Goal: Transaction & Acquisition: Purchase product/service

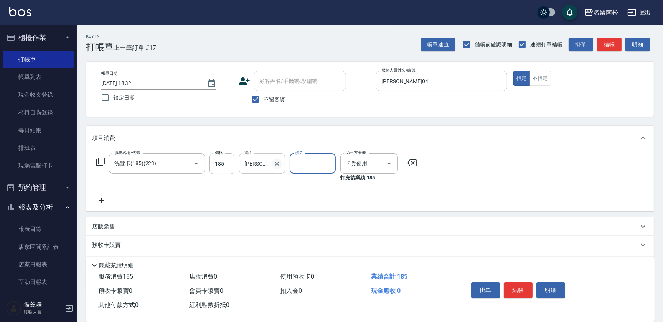
click at [275, 165] on icon "Clear" at bounding box center [277, 164] width 8 height 8
type input "[PERSON_NAME]-28"
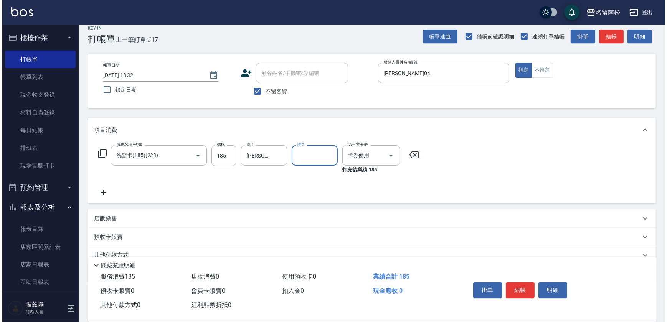
scroll to position [35, 0]
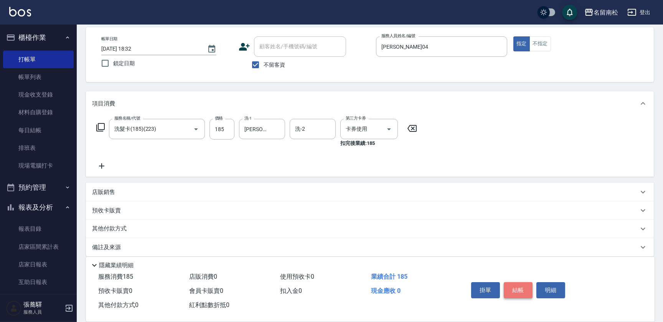
click at [508, 288] on button "結帳" at bounding box center [518, 291] width 29 height 16
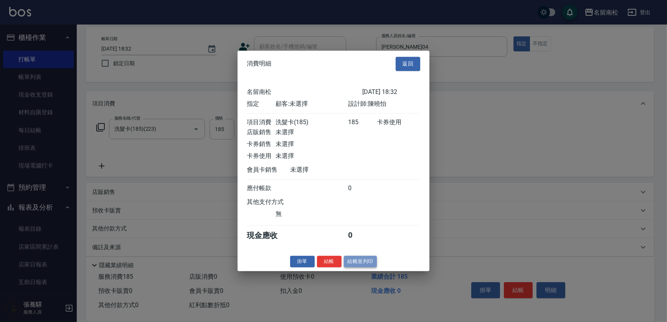
click at [367, 268] on button "結帳並列印" at bounding box center [360, 262] width 33 height 12
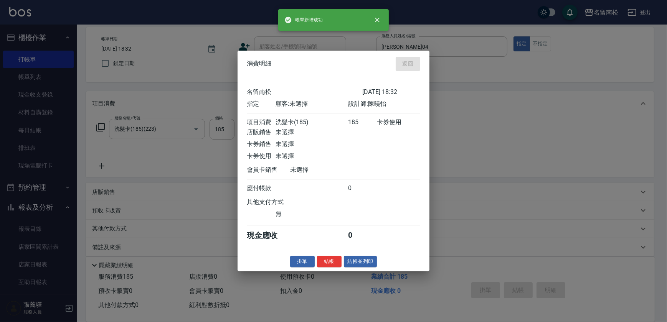
type input "[DATE] 19:19"
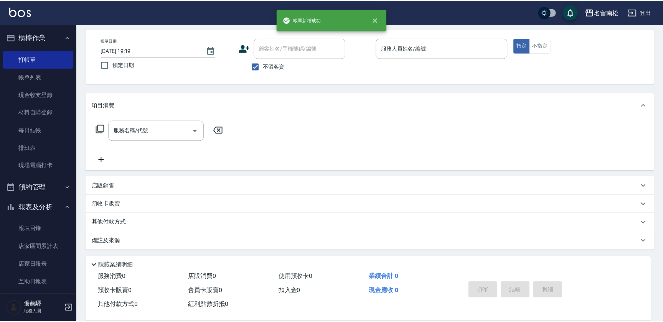
scroll to position [33, 0]
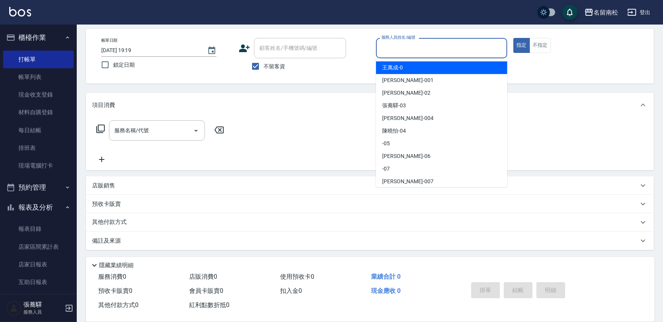
click at [482, 51] on input "服務人員姓名/編號" at bounding box center [442, 47] width 124 height 13
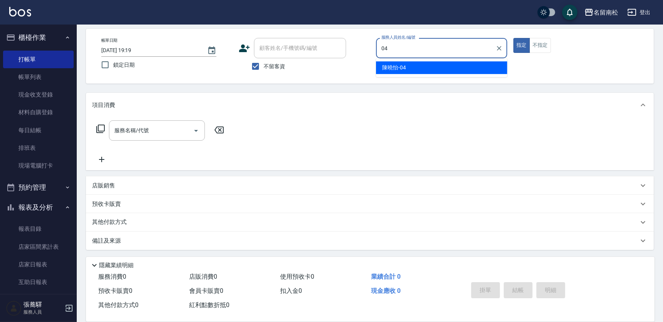
type input "[PERSON_NAME]04"
type button "true"
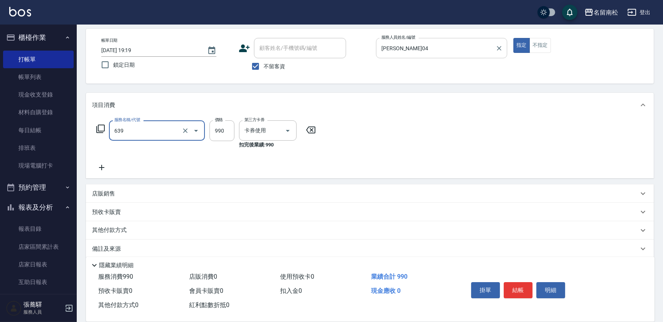
type input "(芙)蘆薈髮膜套卡(自材)(639)"
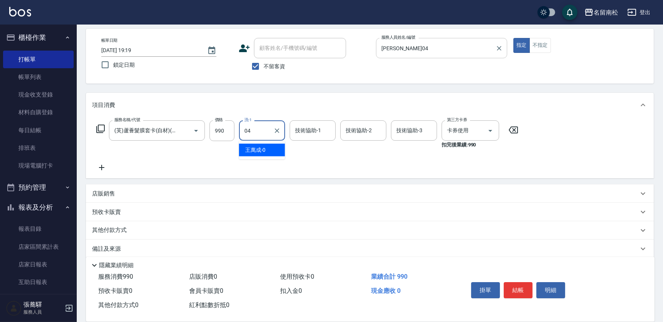
type input "[PERSON_NAME]04"
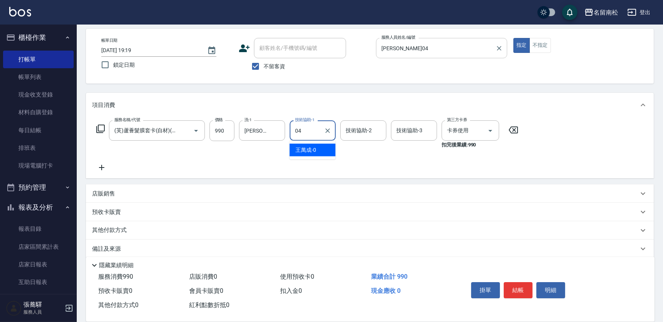
type input "[PERSON_NAME]04"
click at [519, 289] on button "結帳" at bounding box center [518, 291] width 29 height 16
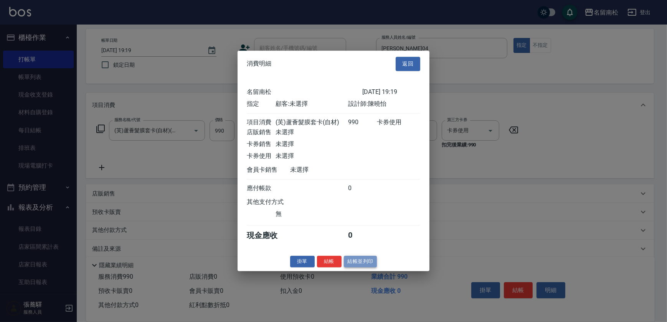
click at [367, 261] on button "結帳並列印" at bounding box center [360, 262] width 33 height 12
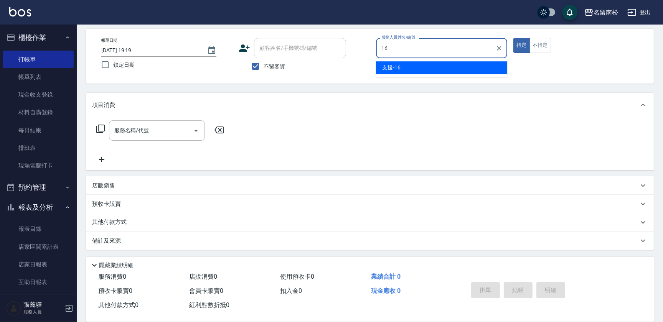
type input "支援-16"
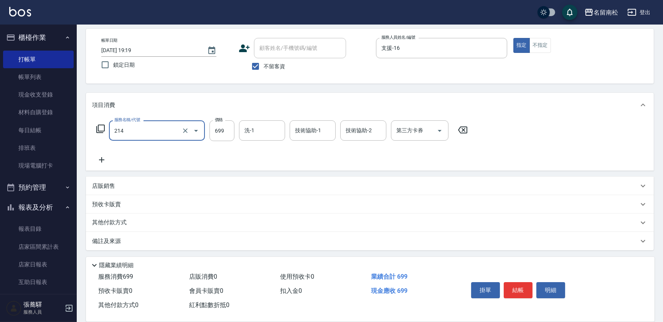
type input "滾珠洗髪699(214)"
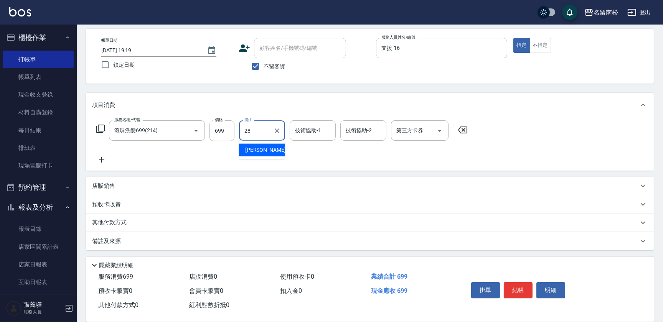
type input "[PERSON_NAME]-28"
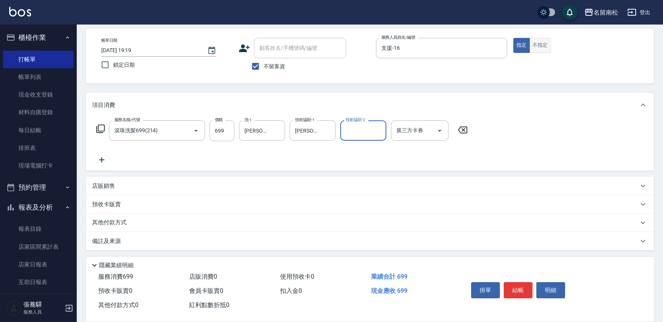
click at [546, 45] on button "不指定" at bounding box center [540, 45] width 21 height 15
click at [509, 284] on button "結帳" at bounding box center [518, 291] width 29 height 16
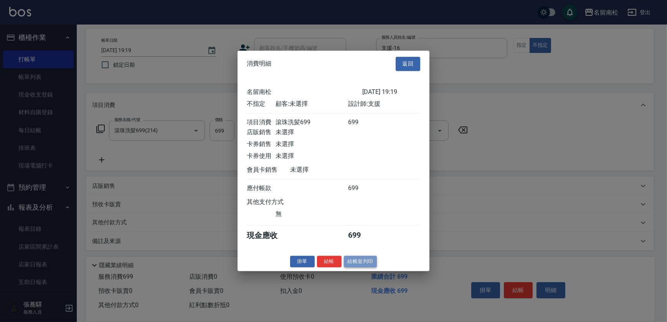
click at [365, 263] on button "結帳並列印" at bounding box center [360, 262] width 33 height 12
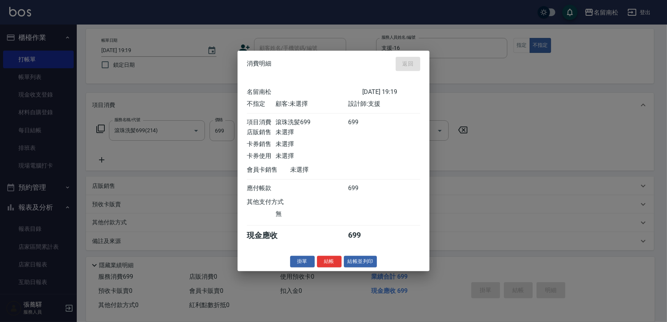
type input "[DATE] 19:20"
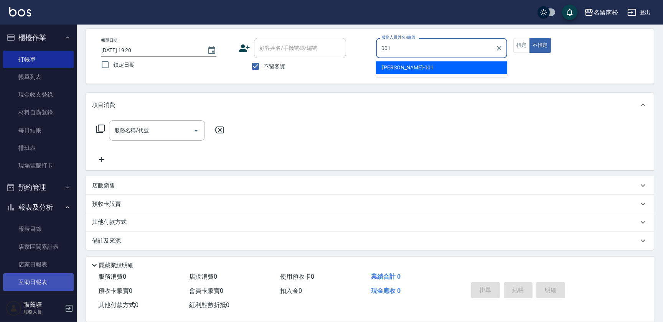
type input "林正雪-001"
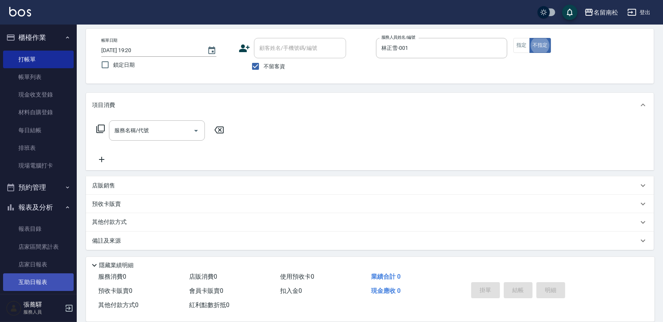
type button "false"
click at [519, 49] on button "指定" at bounding box center [522, 45] width 17 height 15
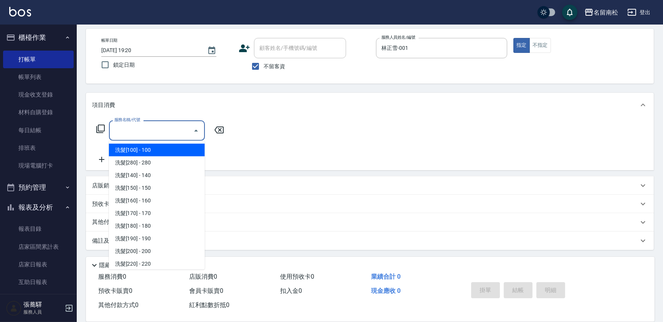
click at [151, 133] on input "服務名稱/代號" at bounding box center [151, 130] width 78 height 13
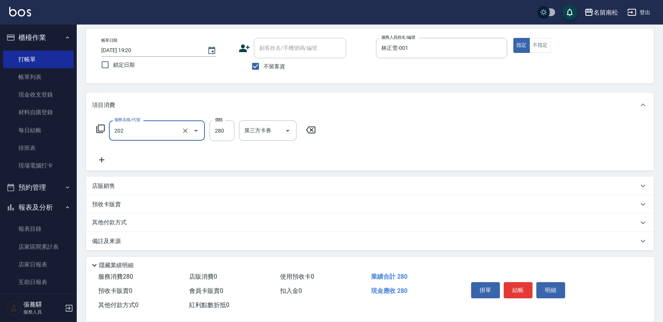
type input "洗髮[280](202)"
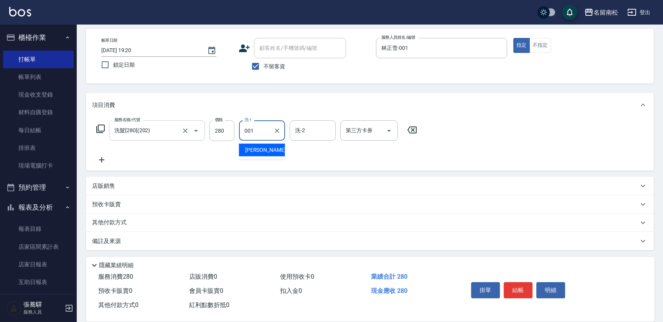
type input "林正雪-001"
drag, startPoint x: 160, startPoint y: 136, endPoint x: 541, endPoint y: 289, distance: 410.6
click at [541, 289] on button "明細" at bounding box center [551, 291] width 29 height 16
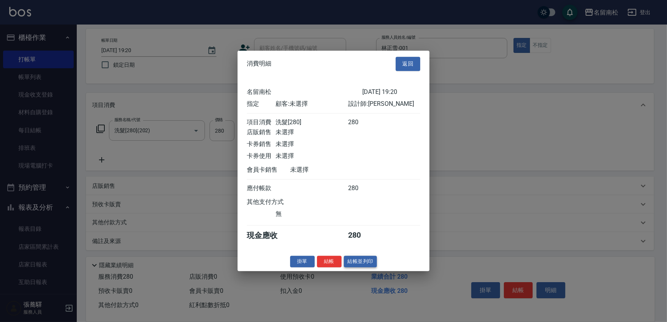
click at [357, 265] on button "結帳並列印" at bounding box center [360, 262] width 33 height 12
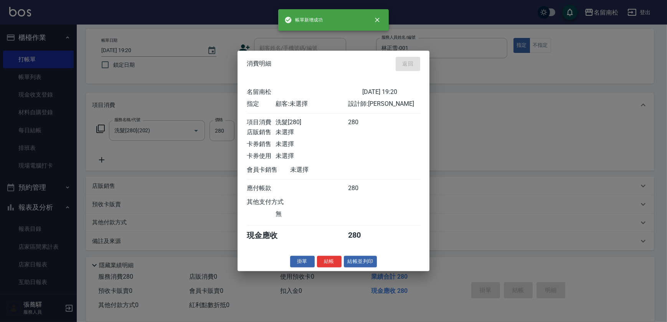
type input "[DATE] 19:25"
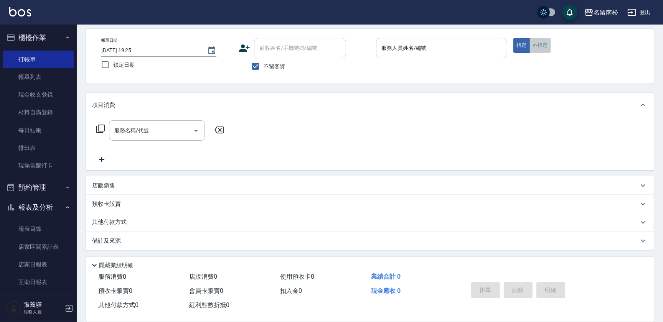
click at [545, 50] on button "不指定" at bounding box center [540, 45] width 21 height 15
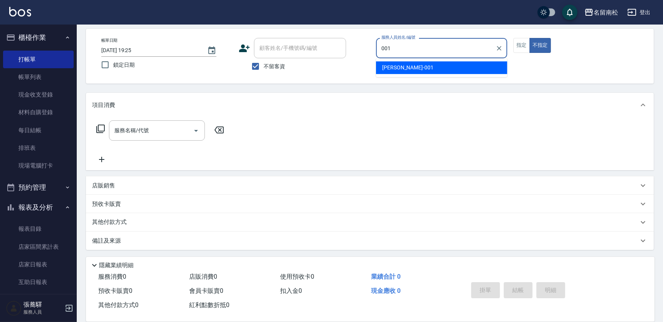
type input "林正雪-001"
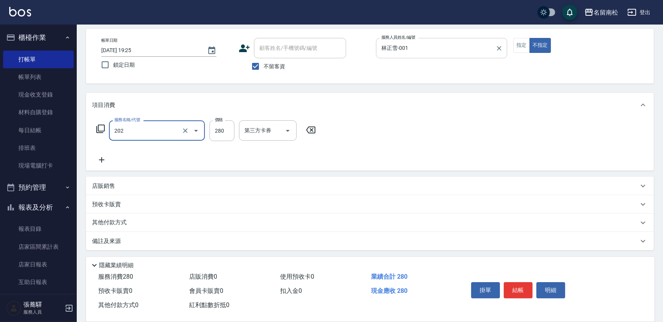
type input "洗髮[280](202)"
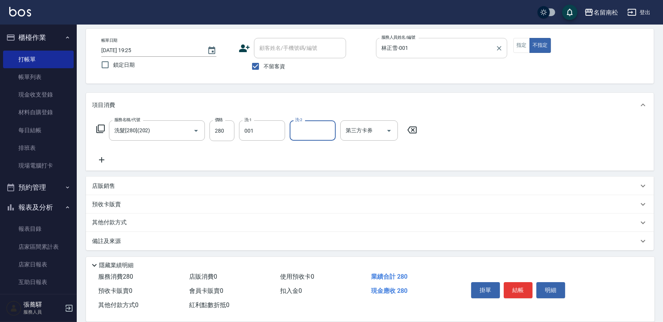
type input "林正雪-001"
click at [555, 290] on button "明細" at bounding box center [551, 291] width 29 height 16
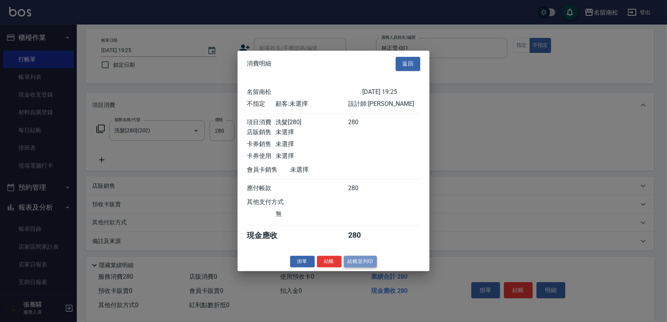
click at [364, 265] on button "結帳並列印" at bounding box center [360, 262] width 33 height 12
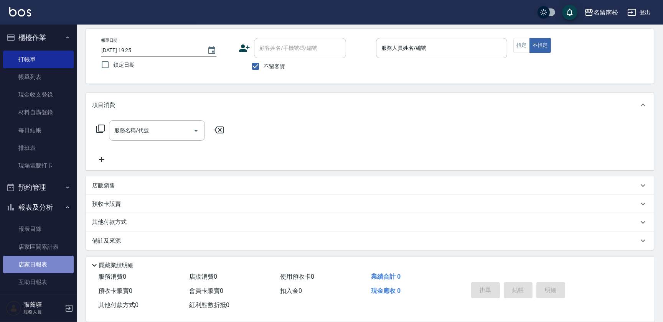
click at [39, 265] on link "店家日報表" at bounding box center [38, 265] width 71 height 18
